Goal: Task Accomplishment & Management: Manage account settings

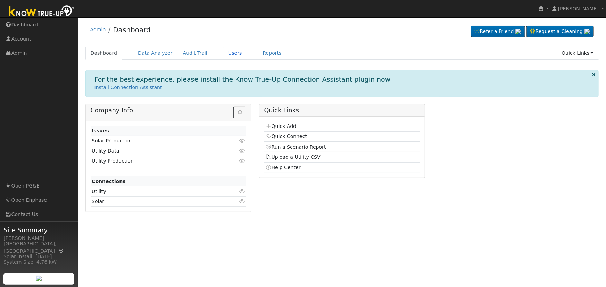
click at [226, 51] on link "Users" at bounding box center [235, 53] width 24 height 13
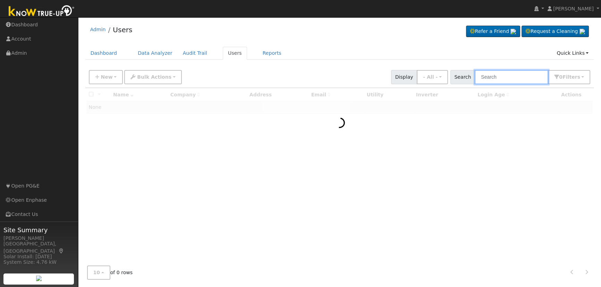
click at [501, 84] on input "text" at bounding box center [512, 77] width 74 height 14
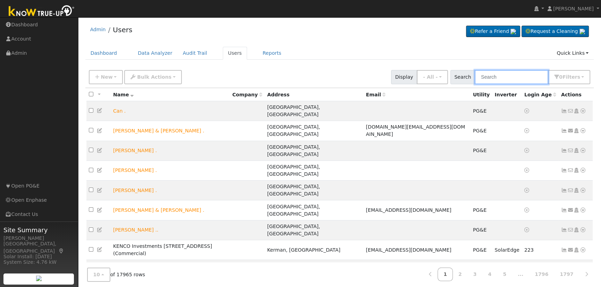
paste input "[PERSON_NAME]"
type input "[PERSON_NAME]"
